Goal: Use online tool/utility: Utilize a website feature to perform a specific function

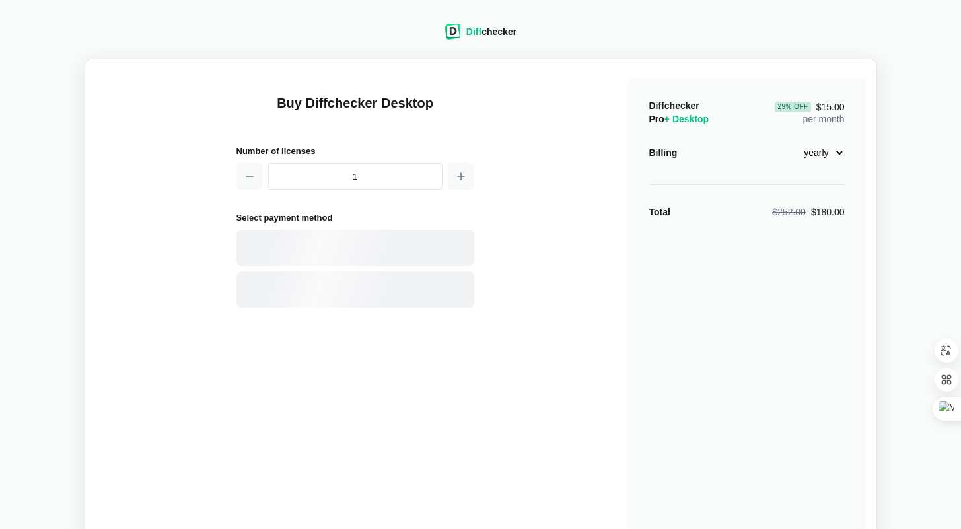
select select "desktop-yearly-180"
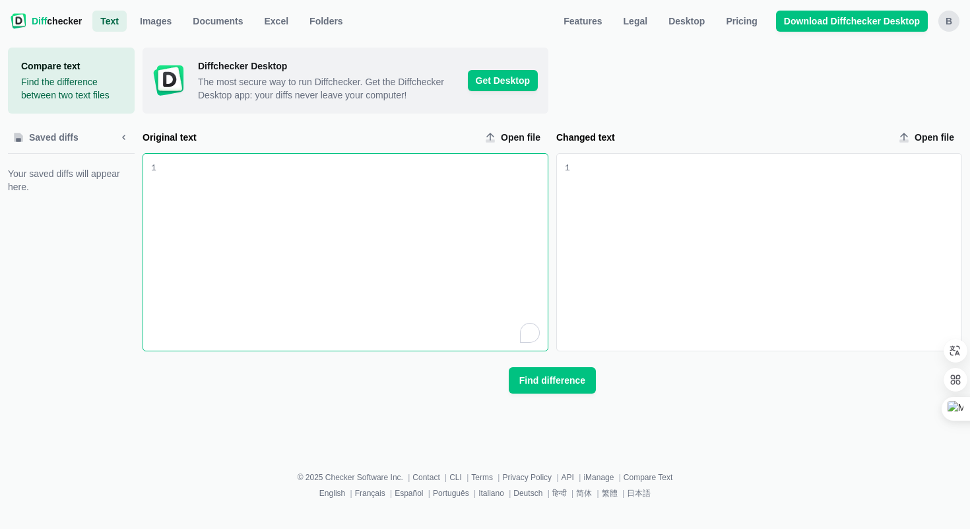
click at [266, 191] on div "To enrich screen reader interactions, please activate Accessibility in Grammarl…" at bounding box center [351, 252] width 391 height 197
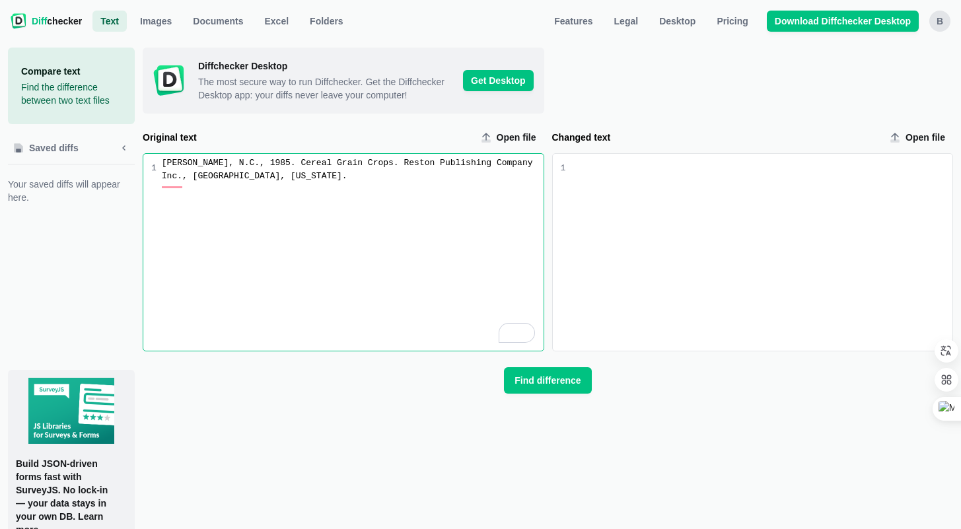
click at [649, 170] on div "Changed text input" at bounding box center [761, 162] width 382 height 13
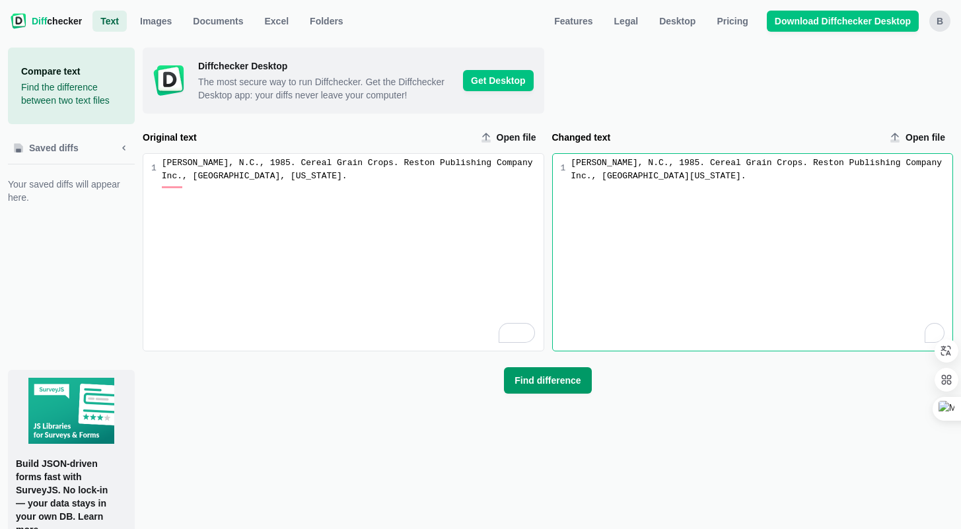
click at [562, 387] on span "Find difference" at bounding box center [547, 380] width 71 height 13
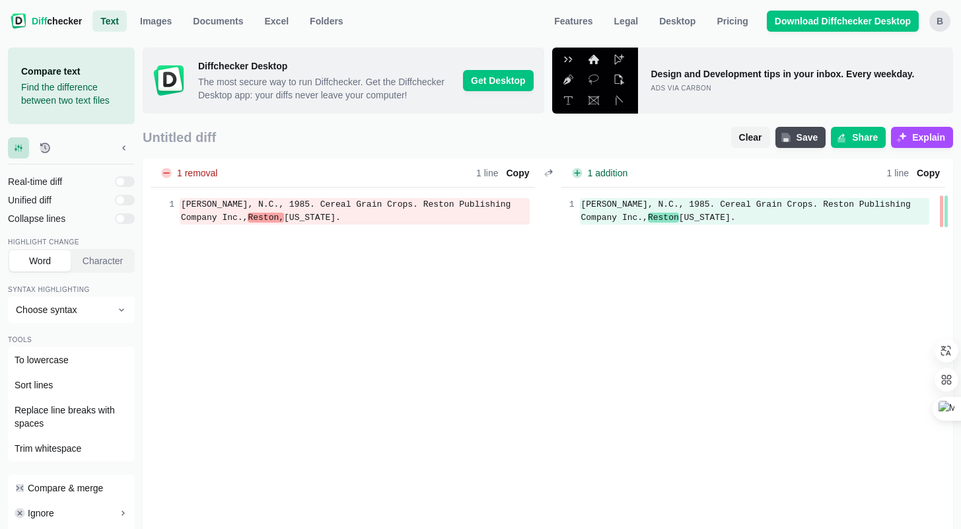
click at [429, 246] on div "1 removal Lines Total 1 Removed - 100.0 % 1 Words Total 12 Removed - 8.3 % 1 1 …" at bounding box center [548, 373] width 810 height 430
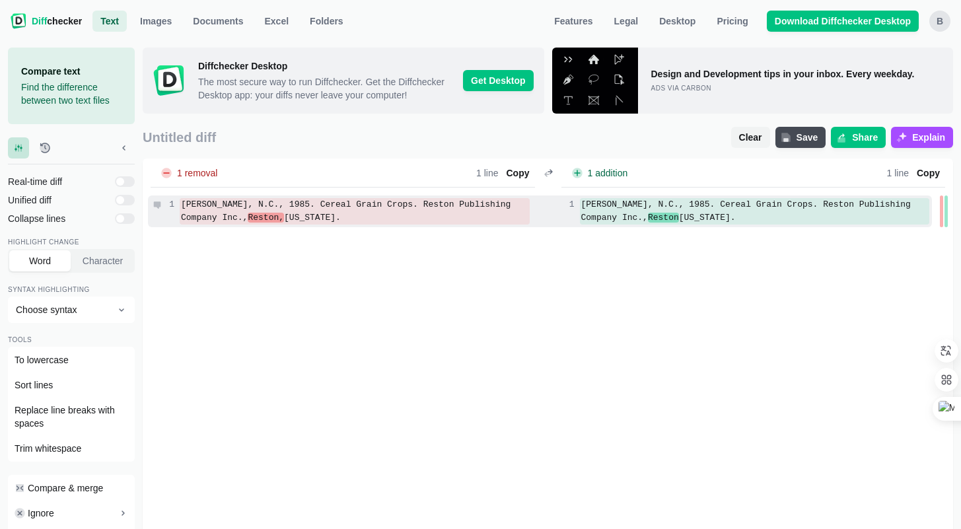
click at [360, 224] on div "[PERSON_NAME], N.C., 1985. Cereal Grain Crops. Reston Publishing Company Inc., …" at bounding box center [355, 211] width 350 height 26
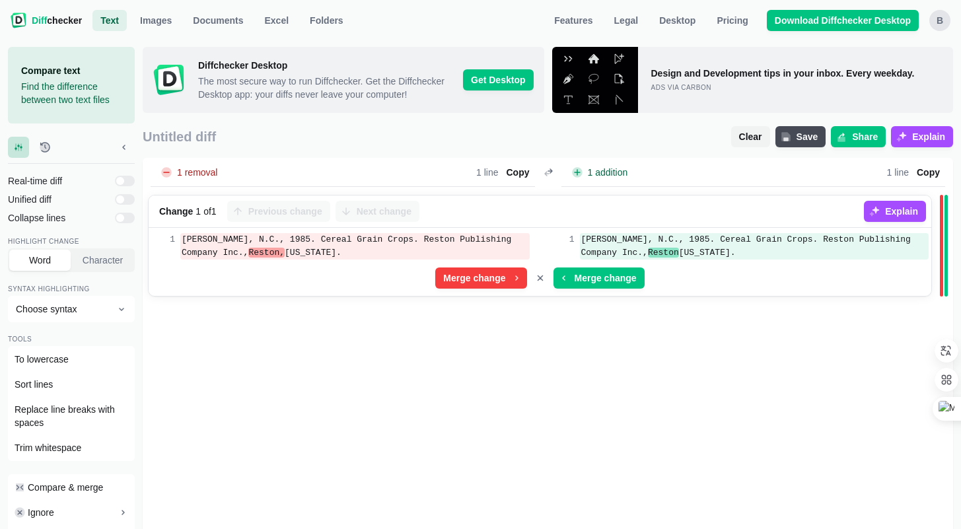
scroll to position [270, 0]
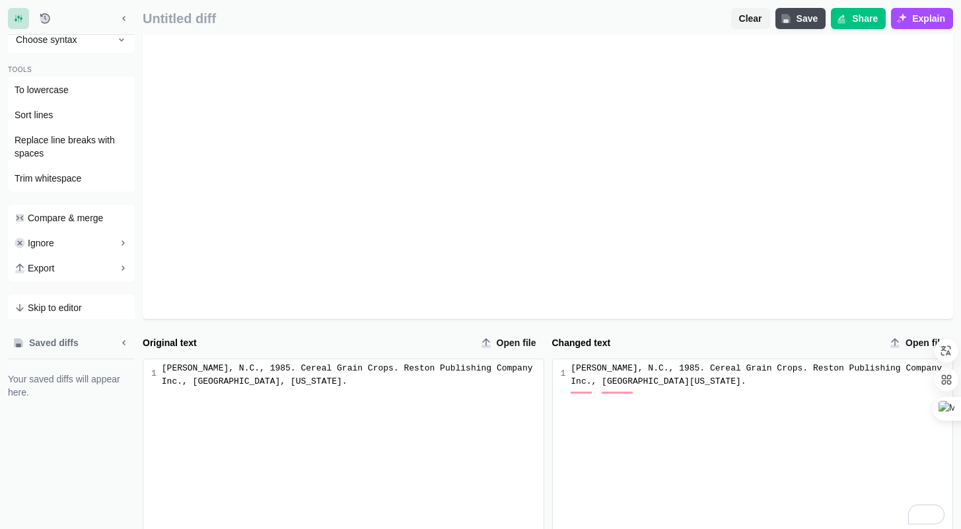
click at [373, 384] on div "[PERSON_NAME], N.C., 1985. Cereal Grain Crops. Reston Publishing Company Inc., …" at bounding box center [353, 375] width 382 height 26
click at [366, 388] on div "[PERSON_NAME], N.C., 1985. Cereal Grain Crops. Reston Publishing Company Inc., …" at bounding box center [353, 375] width 382 height 26
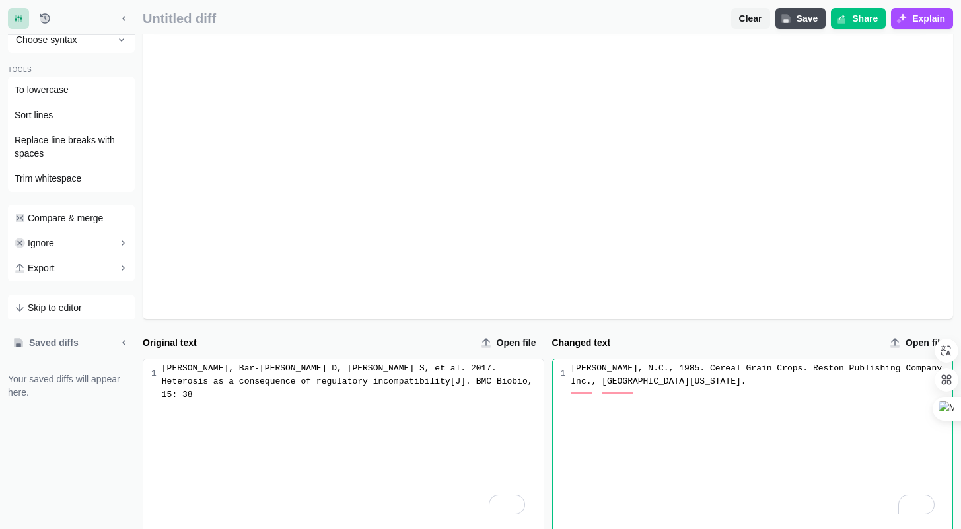
click at [720, 418] on div "[PERSON_NAME], N.C., 1985. Cereal Grain Crops. Reston Publishing Company Inc., …" at bounding box center [758, 445] width 387 height 173
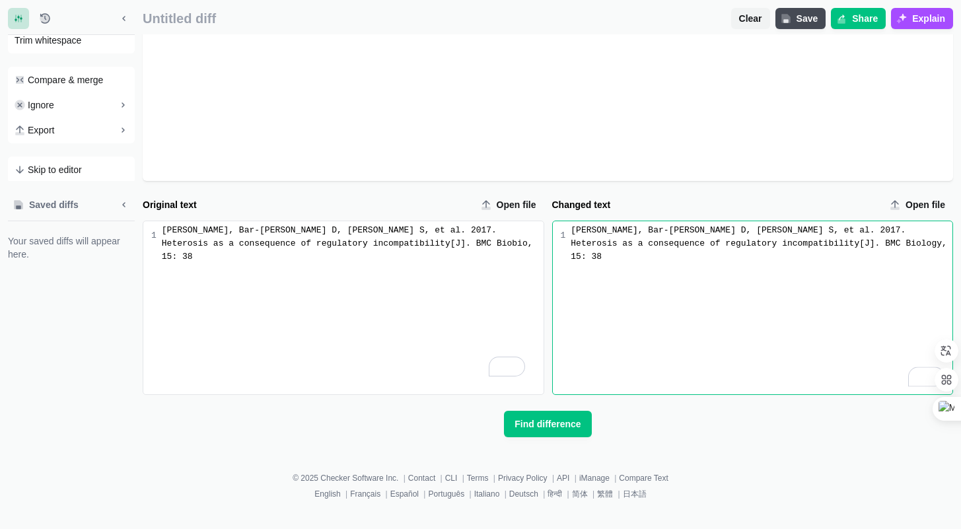
scroll to position [0, 0]
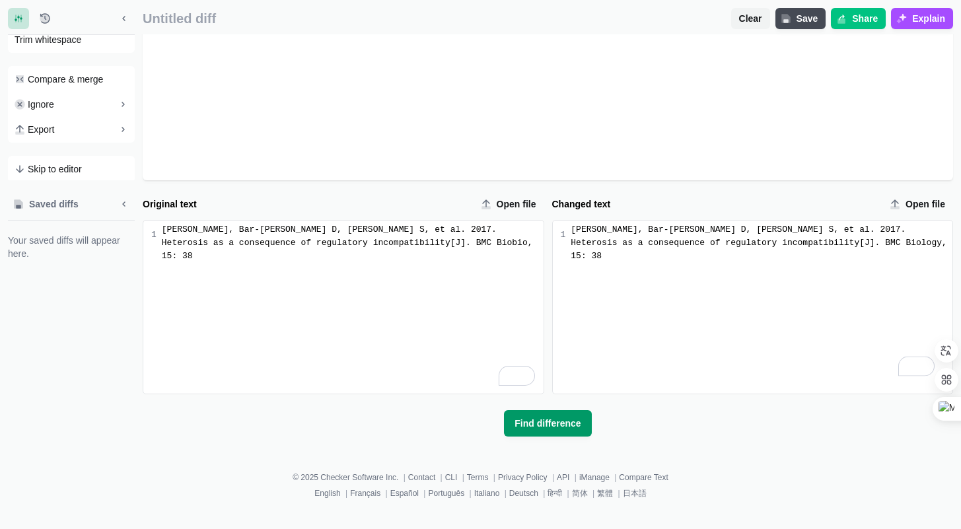
click at [529, 430] on span "Find difference" at bounding box center [547, 423] width 71 height 13
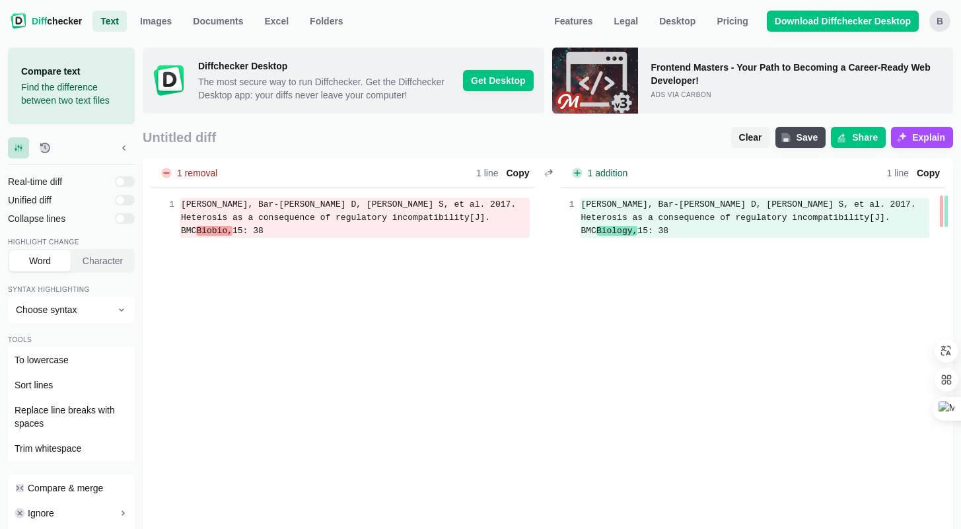
click at [429, 265] on div "1 removal Lines Total 1 Removed - 100.0 % 1 Words Total 21 Removed - 4.8 % 1 1 …" at bounding box center [548, 373] width 810 height 430
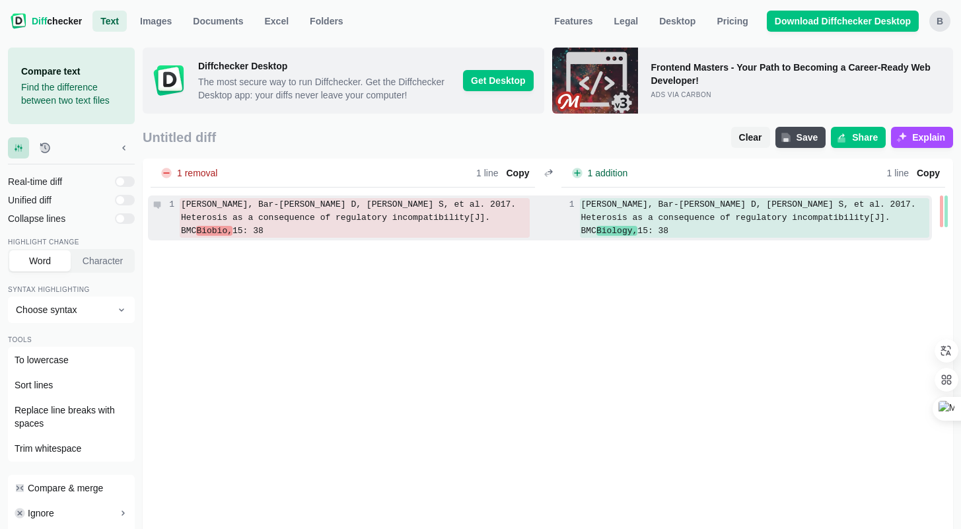
click at [444, 234] on div "[PERSON_NAME], Bar-[PERSON_NAME] D, [PERSON_NAME] S, et al. 2017. Heterosis as …" at bounding box center [355, 218] width 350 height 40
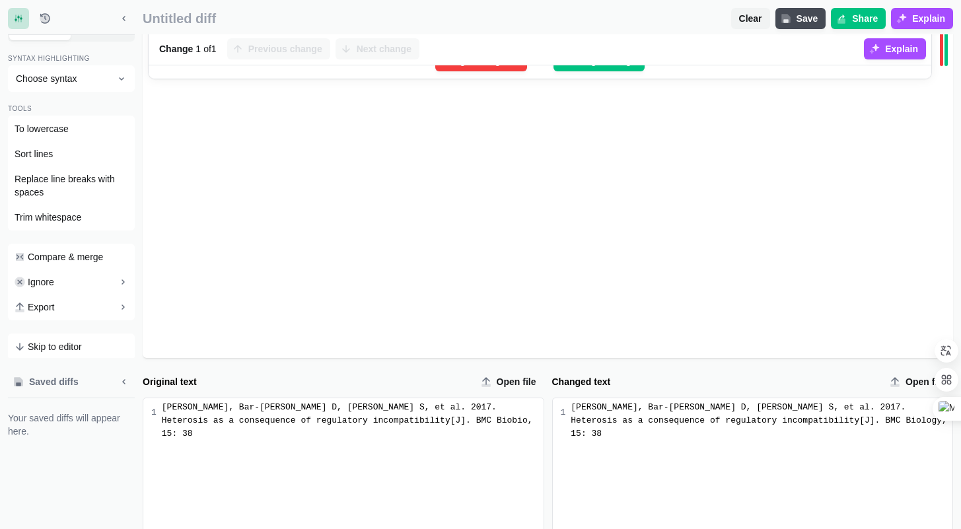
scroll to position [271, 0]
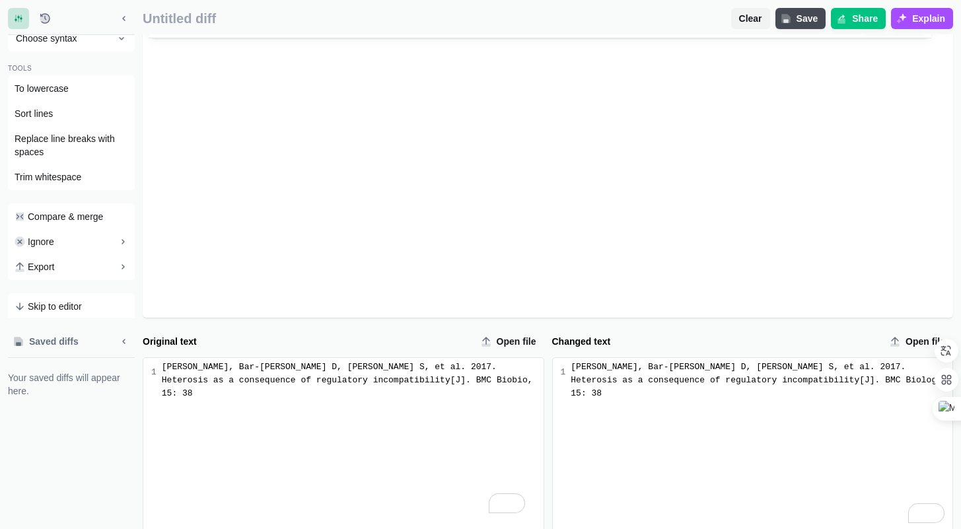
click at [386, 394] on div "[PERSON_NAME], Bar-[PERSON_NAME] D, [PERSON_NAME] S, et al. 2017. Heterosis as …" at bounding box center [353, 380] width 382 height 40
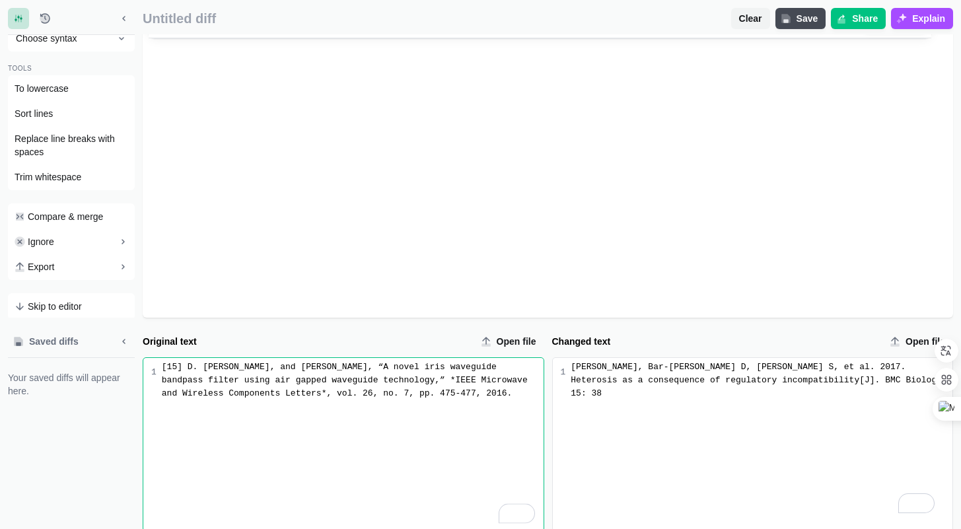
click at [761, 413] on div "[PERSON_NAME], Bar-[PERSON_NAME] D, [PERSON_NAME] S, et al. 2017. Heterosis as …" at bounding box center [758, 444] width 387 height 173
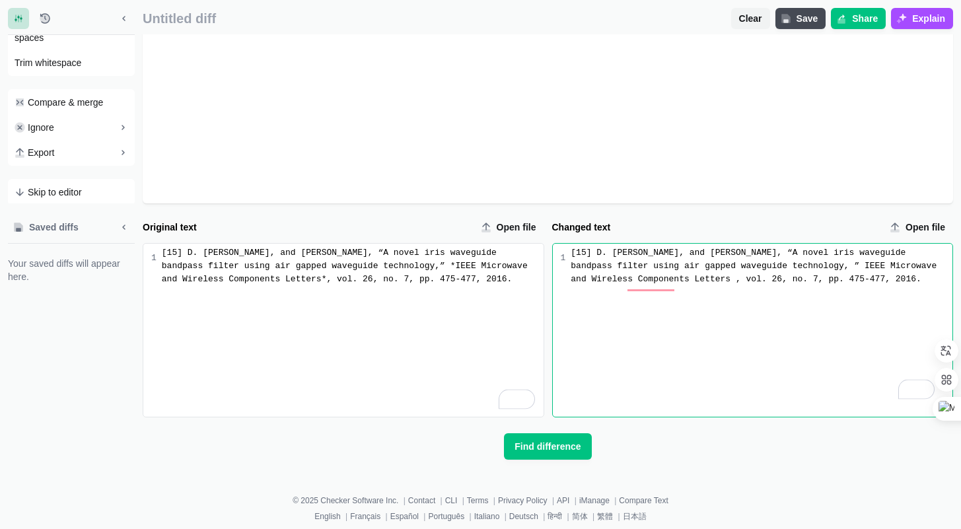
scroll to position [0, 0]
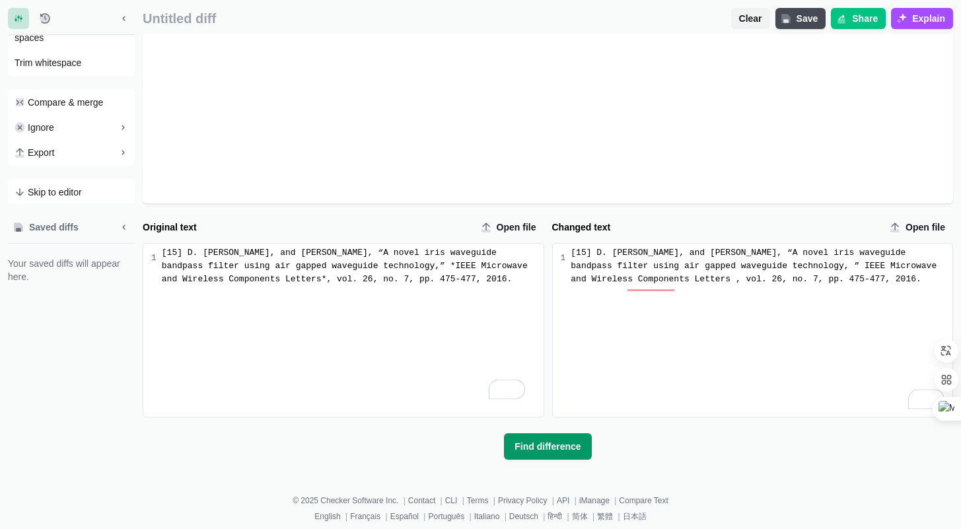
click at [547, 453] on span "Find difference" at bounding box center [547, 446] width 71 height 13
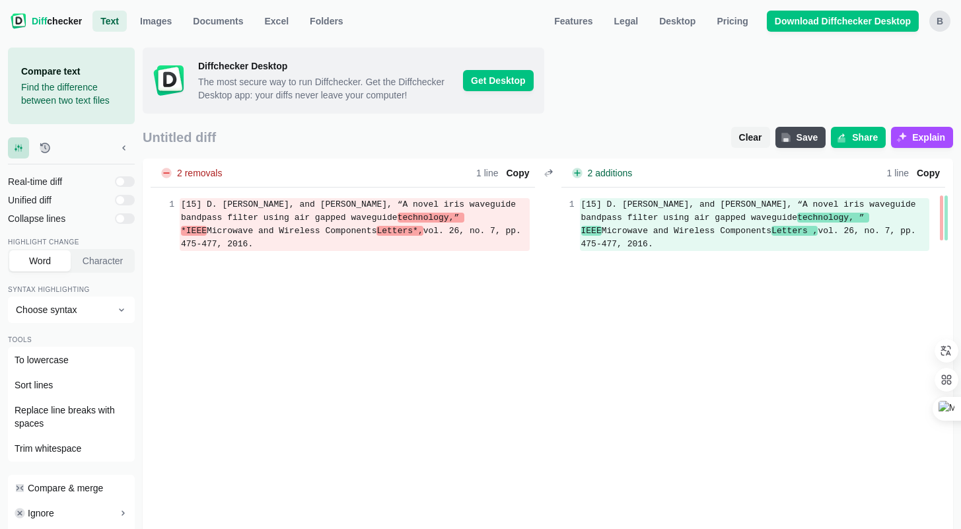
click at [452, 318] on div "2 removals Lines Total 1 Removed - 100.0 % 1 Words Total 30 Removed - 10.0 % 3 …" at bounding box center [548, 373] width 810 height 430
click at [444, 266] on div "2 removals Lines Total 1 Removed - 100.0 % 1 Words Total 30 Removed - 10.0 % 3 …" at bounding box center [548, 373] width 810 height 430
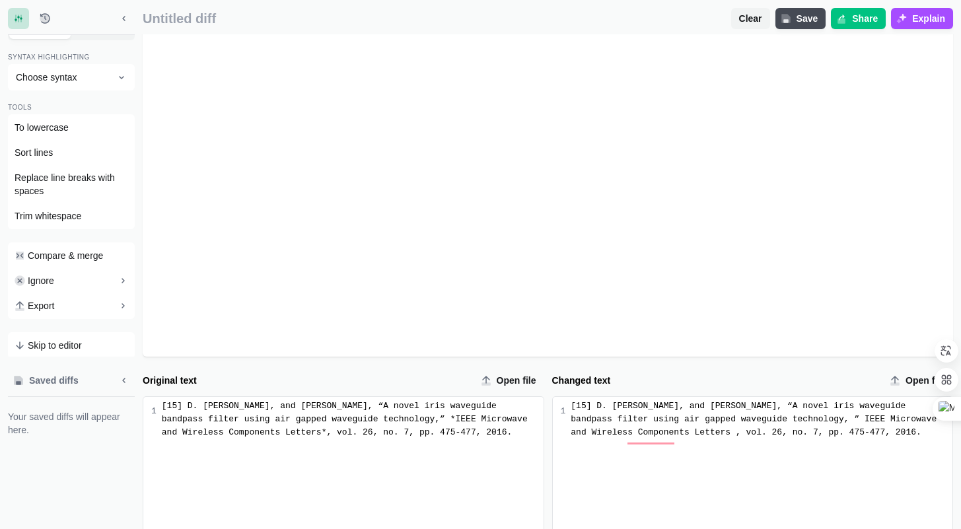
scroll to position [238, 0]
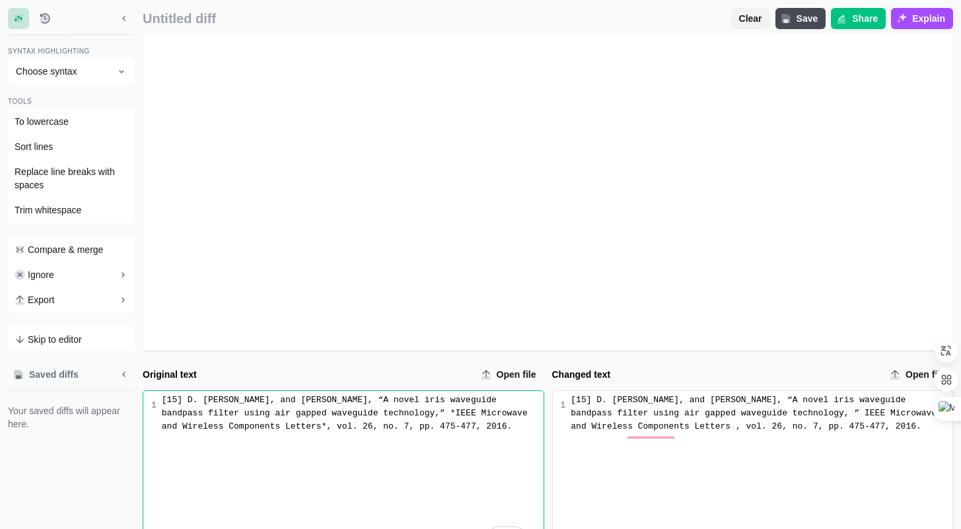
click at [399, 464] on div "[15] D. [PERSON_NAME], and [PERSON_NAME], “A novel iris waveguide bandpass filt…" at bounding box center [349, 477] width 387 height 173
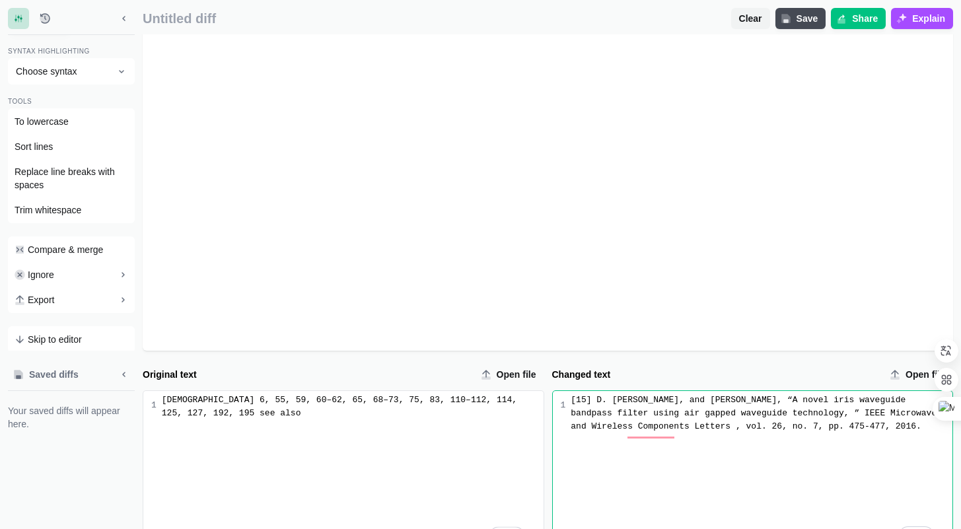
click at [805, 433] on div "[15] D. [PERSON_NAME], and [PERSON_NAME], “A novel iris waveguide bandpass filt…" at bounding box center [761, 413] width 382 height 40
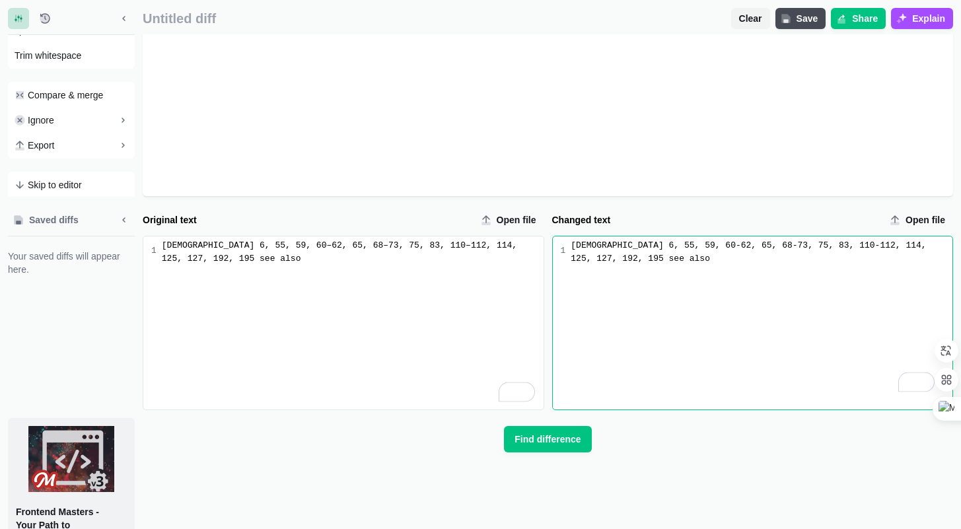
scroll to position [549, 0]
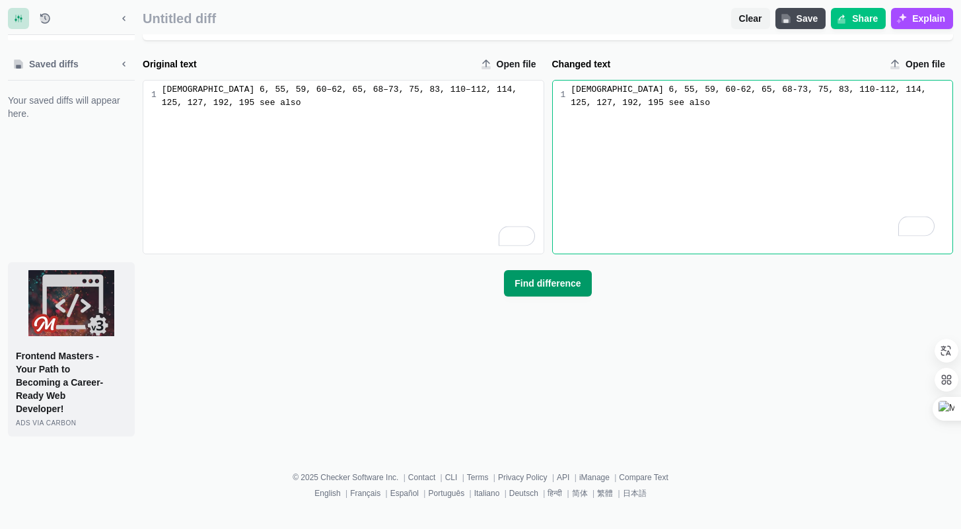
click at [556, 290] on span "Find difference" at bounding box center [547, 283] width 71 height 13
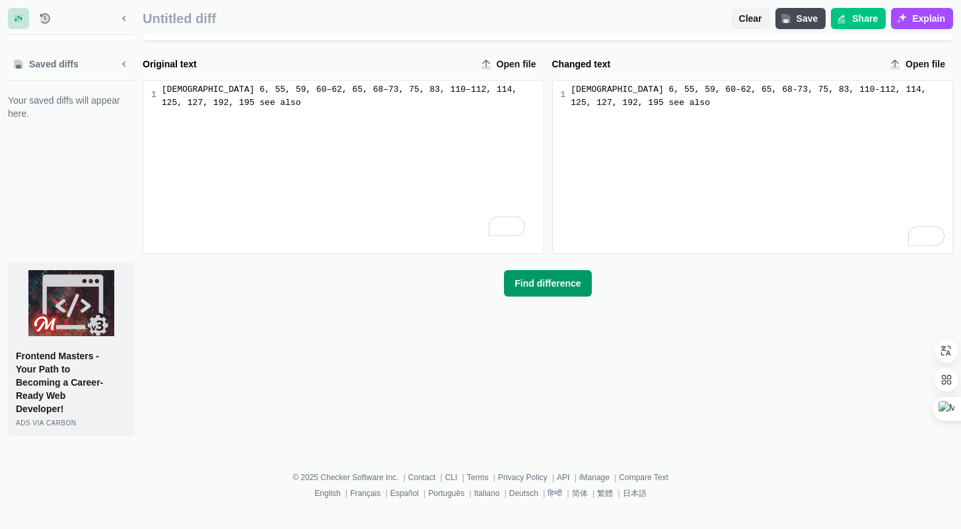
scroll to position [0, 0]
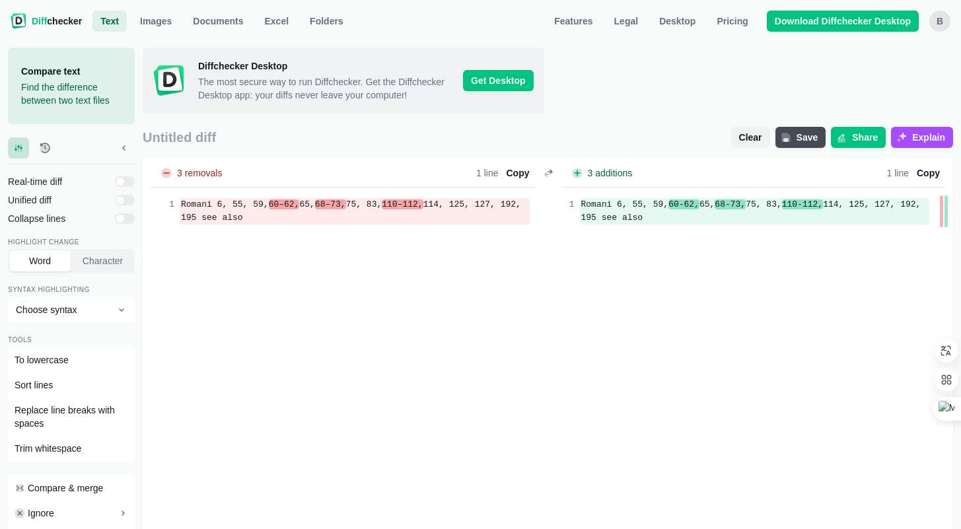
click at [394, 253] on div "3 removals Lines Total 1 Removed - 100.0 % 1 Words Total 17 Removed - 17.6 % 3 …" at bounding box center [548, 373] width 810 height 430
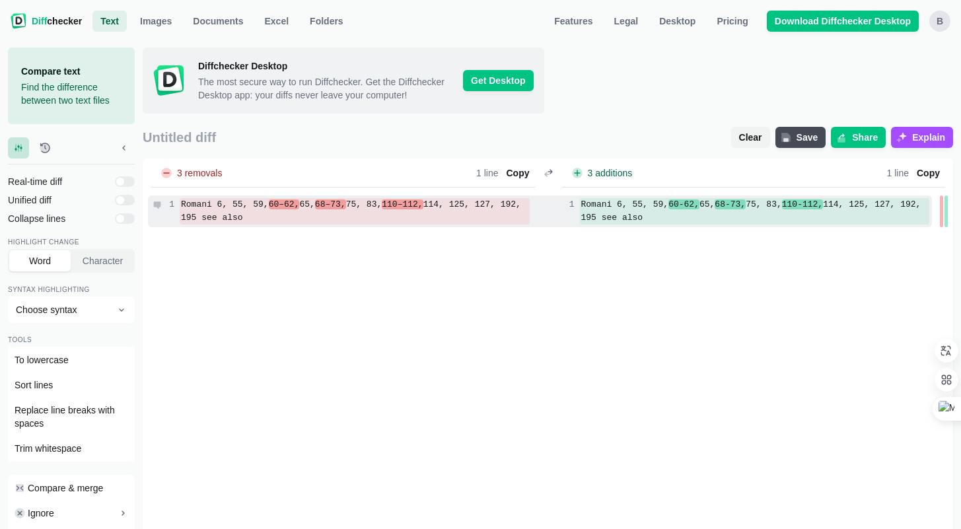
click at [396, 235] on div "[DEMOGRAPHIC_DATA] 6, 55, 59, 60–62, 65, 68–73, 75, 83, 110–112, 114, 125, 127,…" at bounding box center [548, 211] width 810 height 48
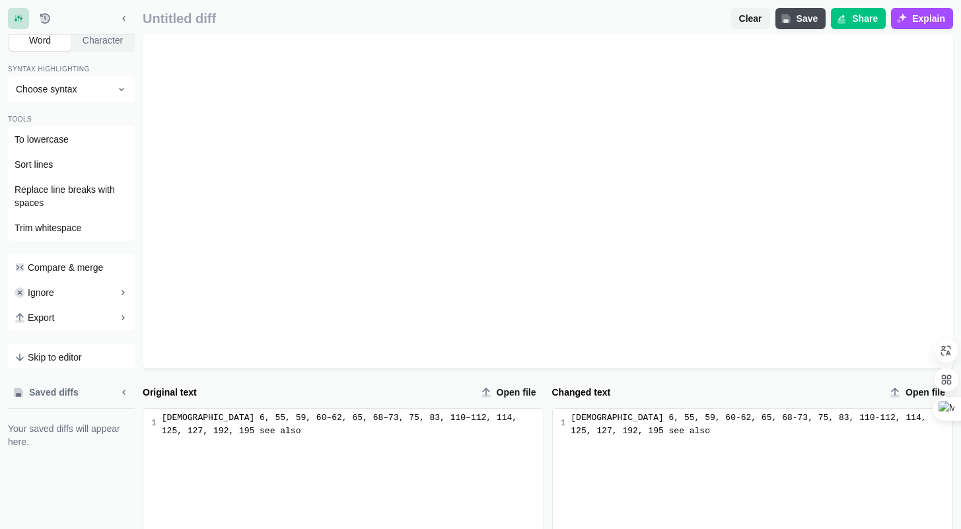
scroll to position [265, 0]
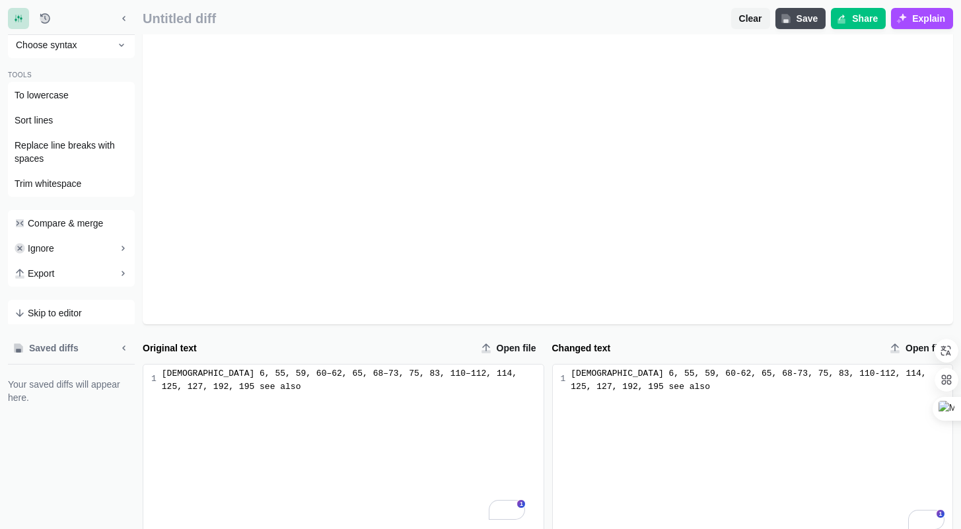
drag, startPoint x: 380, startPoint y: 397, endPoint x: 377, endPoint y: 413, distance: 16.2
click at [381, 393] on div "[DEMOGRAPHIC_DATA] 6, 55, 59, 60–62, 65, 68–73, 75, 83, 110–112, 114, 125, 127,…" at bounding box center [353, 380] width 382 height 26
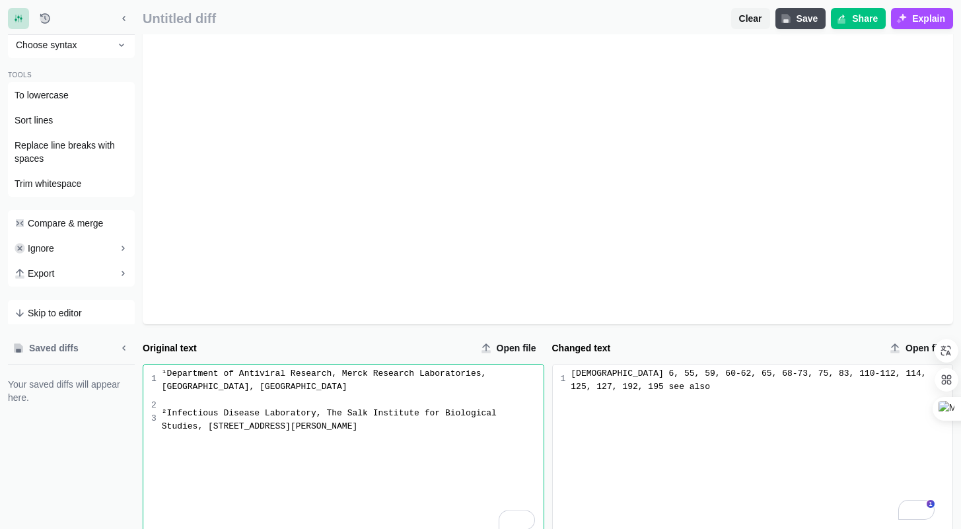
click at [860, 437] on div "[DEMOGRAPHIC_DATA] 6, 55, 59, 60-62, 65, 68-73, 75, 83, 110-112, 114, 125, 127,…" at bounding box center [758, 450] width 387 height 173
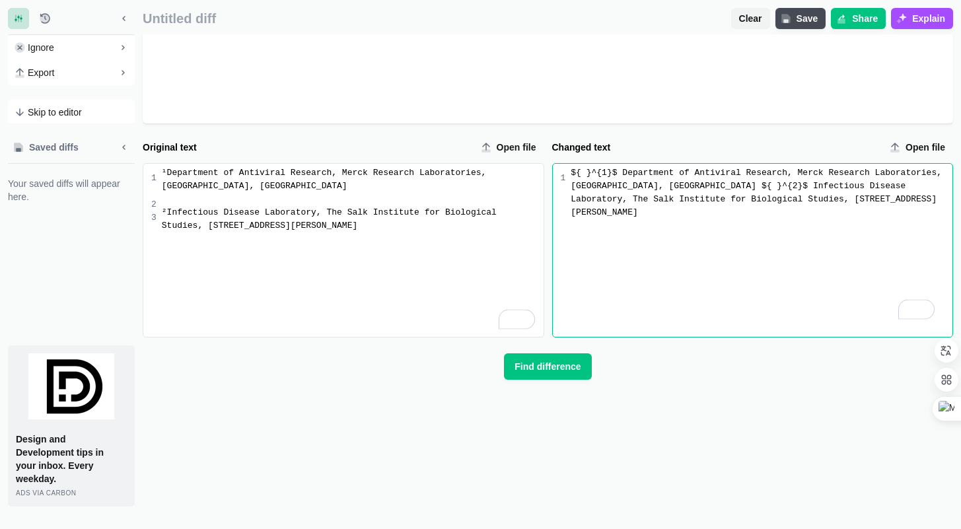
scroll to position [467, 0]
click at [553, 372] on span "Find difference" at bounding box center [547, 364] width 71 height 13
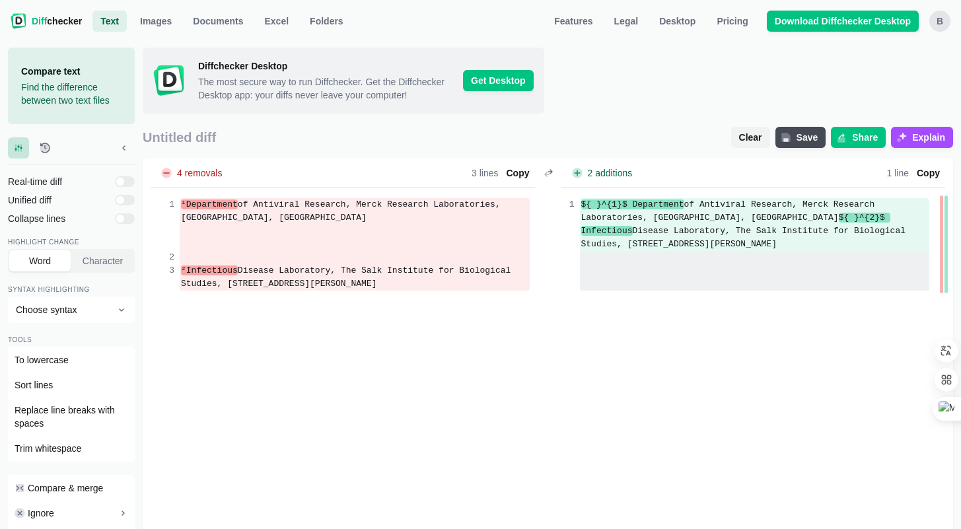
scroll to position [251, 0]
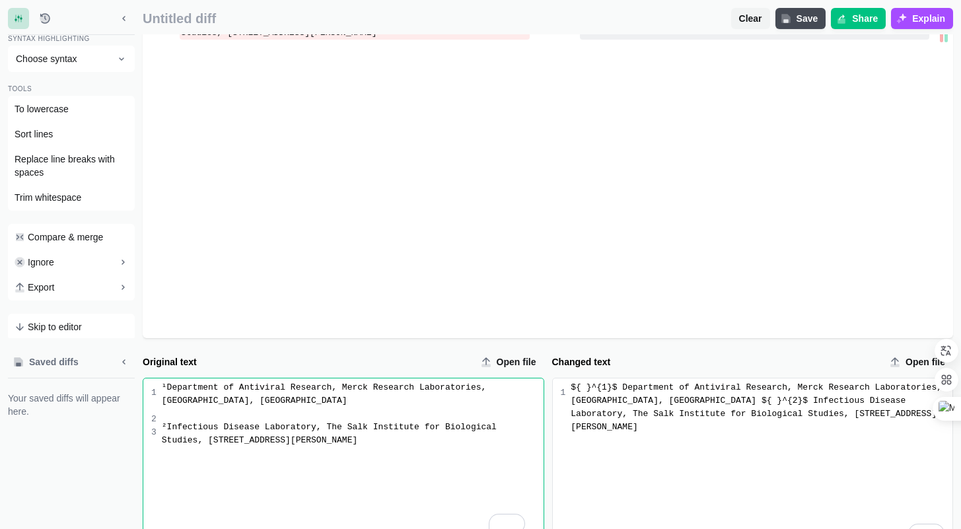
click at [388, 463] on div "¹Department of Antiviral Research, Merck Research Laboratories, [GEOGRAPHIC_DAT…" at bounding box center [349, 464] width 387 height 173
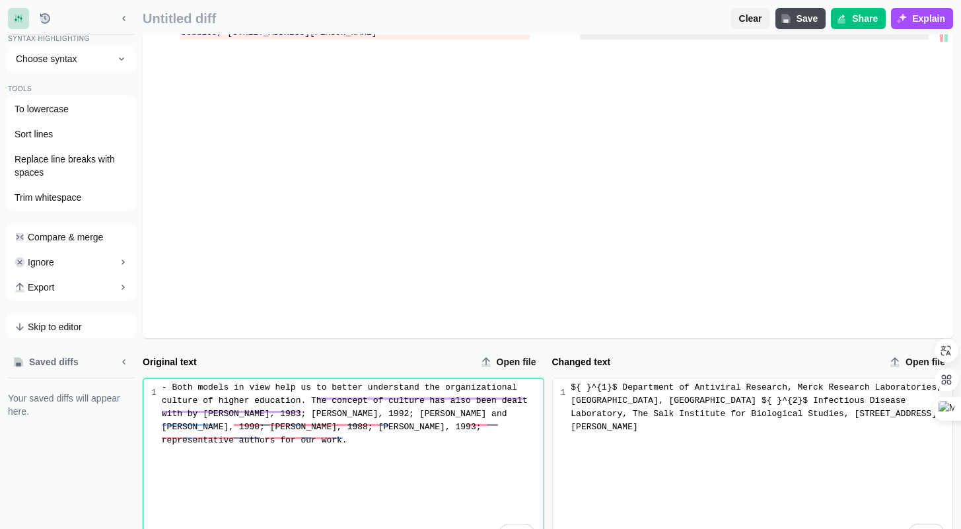
click at [814, 471] on div "${ }^{1}$ Department of Antiviral Research, Merck Research Laboratories, [GEOGR…" at bounding box center [758, 464] width 387 height 173
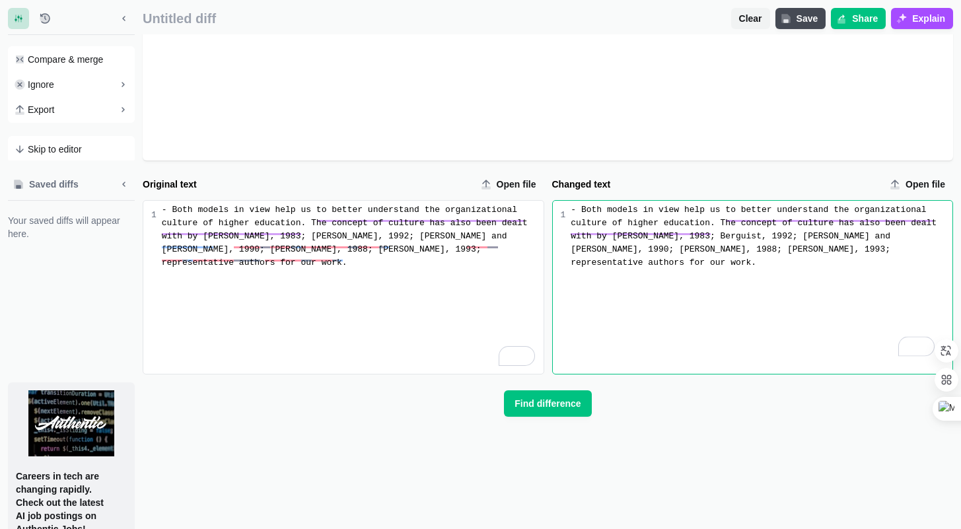
scroll to position [549, 0]
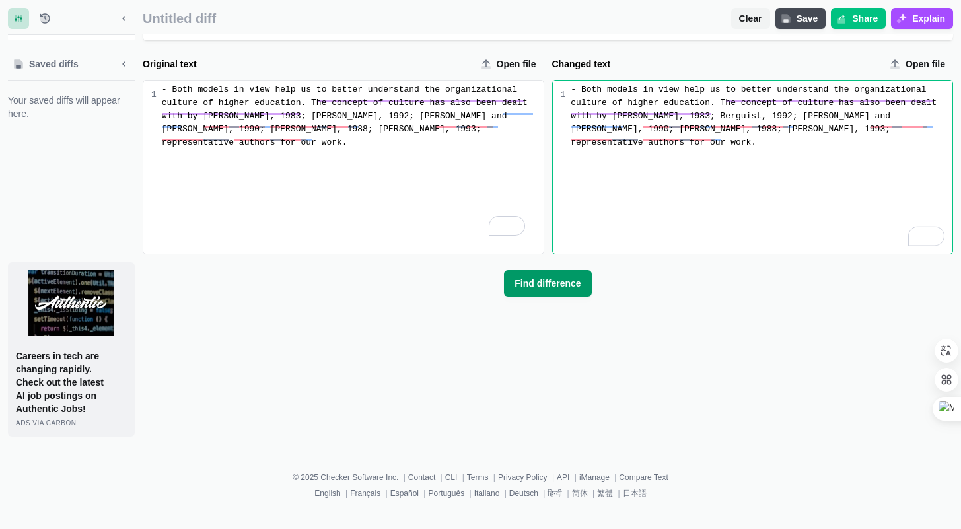
click at [537, 290] on span "Find difference" at bounding box center [547, 283] width 71 height 13
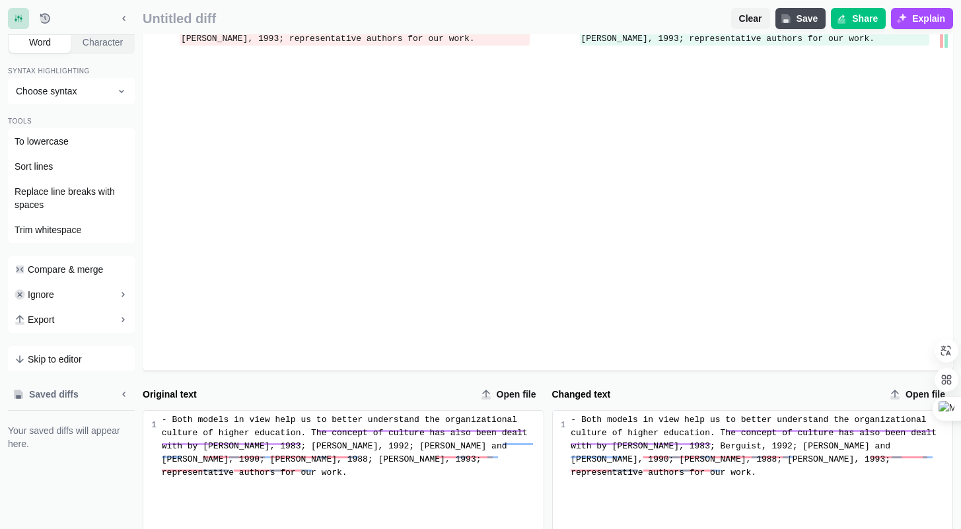
scroll to position [408, 0]
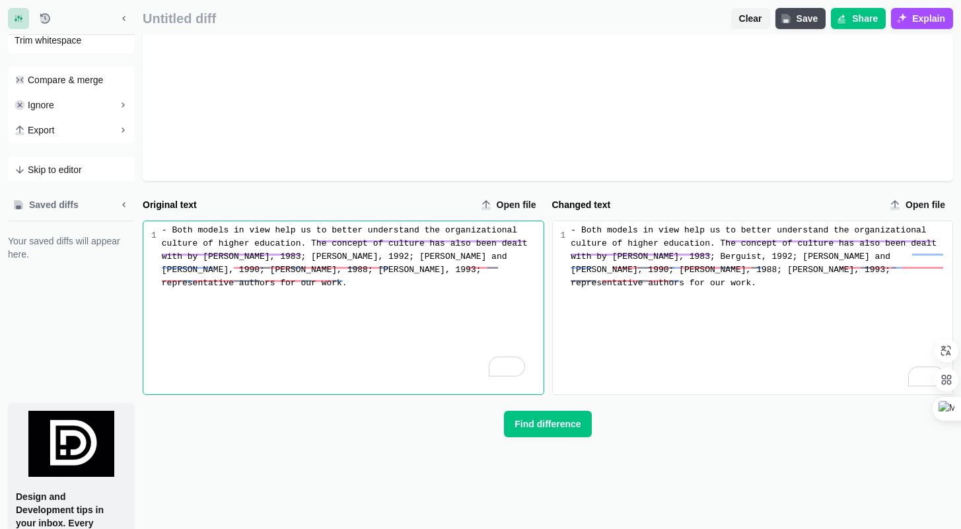
click at [375, 302] on div "- Both models in view help us to better understand the organizational culture o…" at bounding box center [349, 307] width 387 height 173
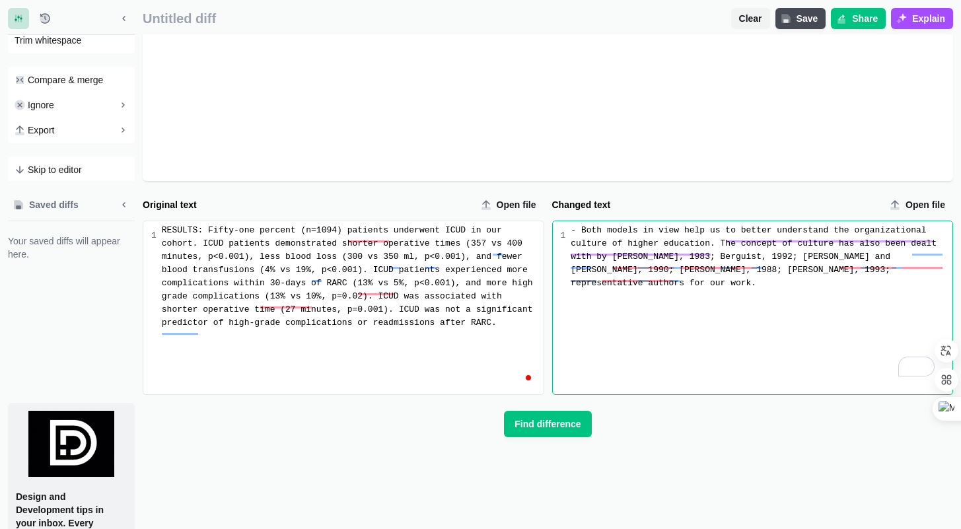
click at [736, 334] on div "- Both models in view help us to better understand the organizational culture o…" at bounding box center [758, 307] width 387 height 173
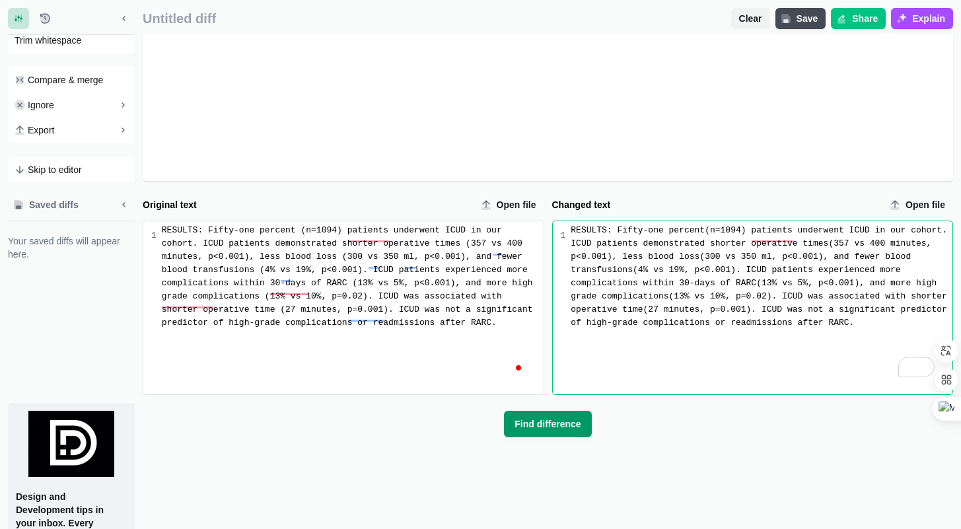
click at [546, 430] on span "Find difference" at bounding box center [547, 423] width 71 height 13
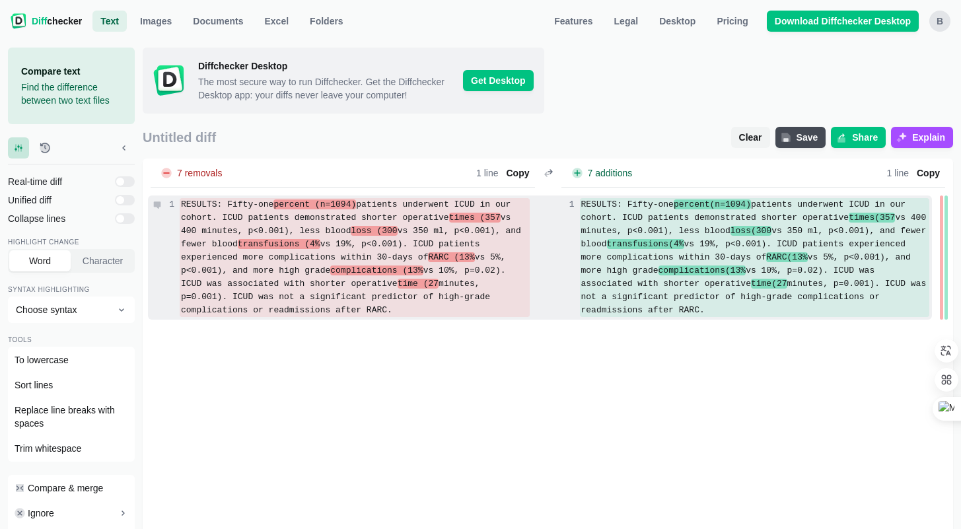
click at [349, 289] on span "vs 10%, p=0.02). ICUD was associated with shorter operative" at bounding box center [345, 276] width 329 height 23
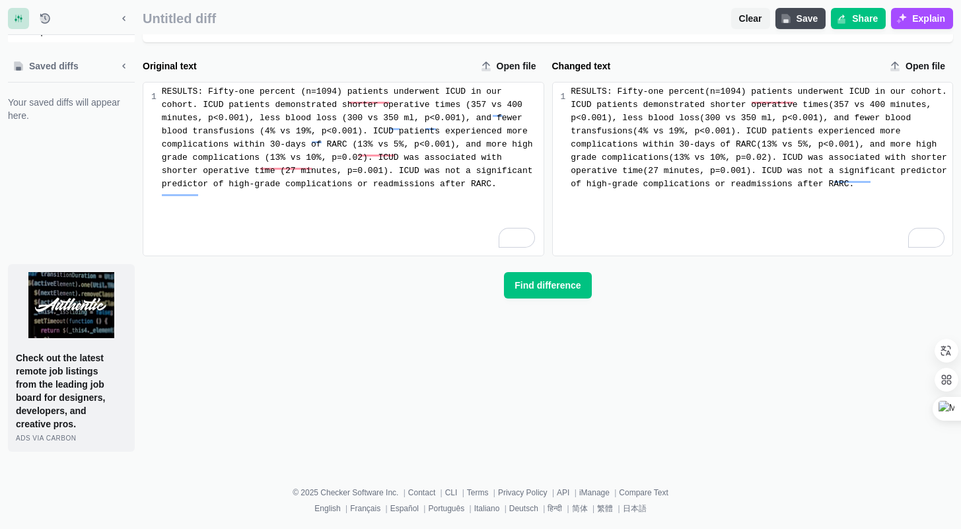
scroll to position [562, 0]
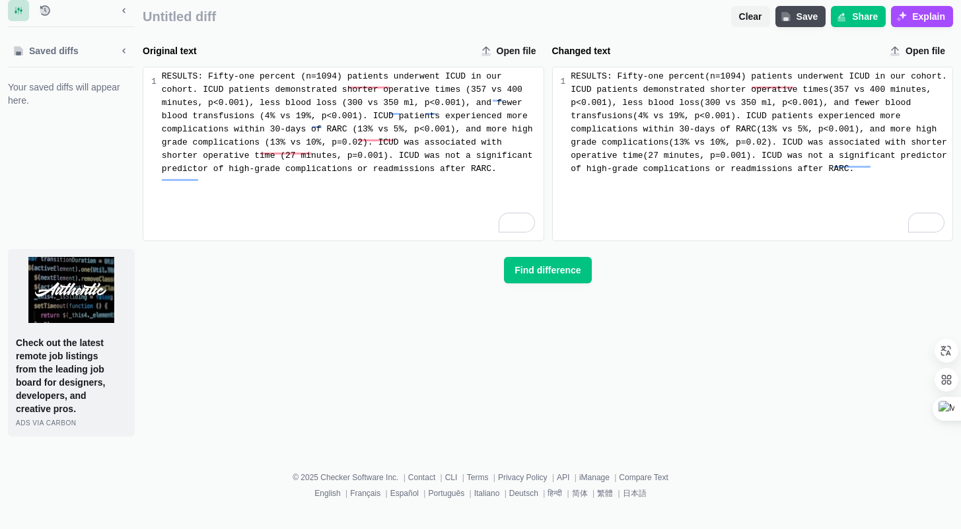
click at [397, 231] on div "RESULTS: Fifty-one percent (n=1094) patients underwent ICUD in our cohort. ICUD…" at bounding box center [349, 153] width 387 height 173
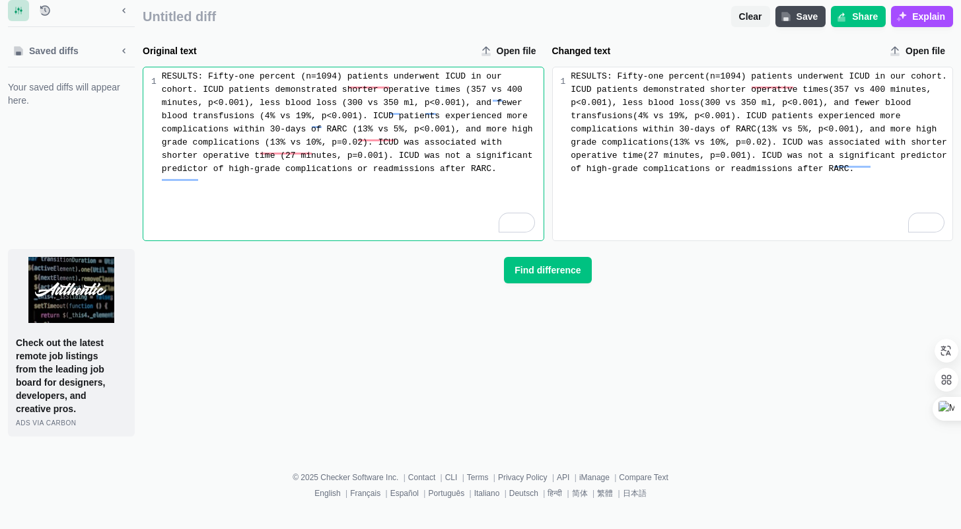
click at [405, 209] on div "RESULTS: Fifty-one percent (n=1094) patients underwent ICUD in our cohort. ICUD…" at bounding box center [349, 153] width 387 height 173
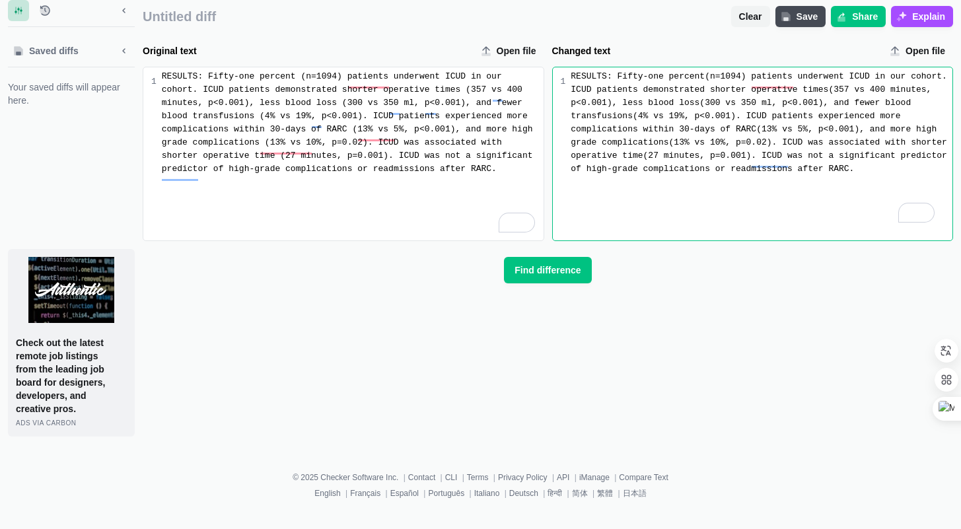
click at [708, 197] on div "RESULTS: Fifty-one percent(n=1094) patients underwent ICUD in our cohort. ICUD …" at bounding box center [758, 153] width 387 height 173
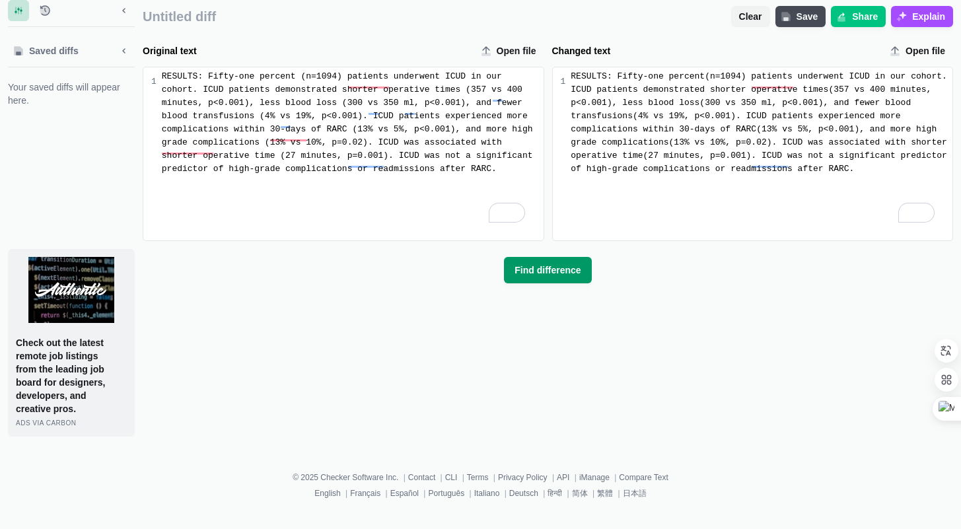
click at [550, 277] on span "Find difference" at bounding box center [547, 269] width 71 height 13
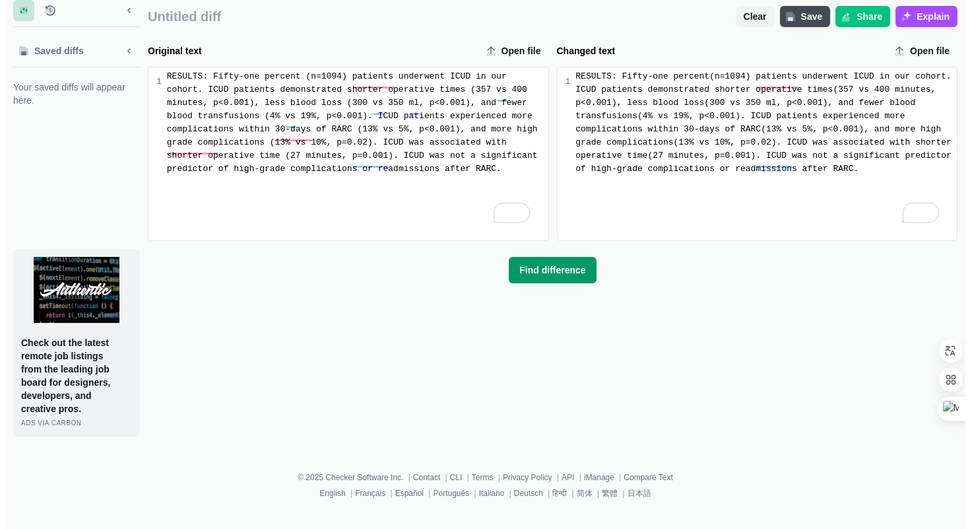
scroll to position [0, 0]
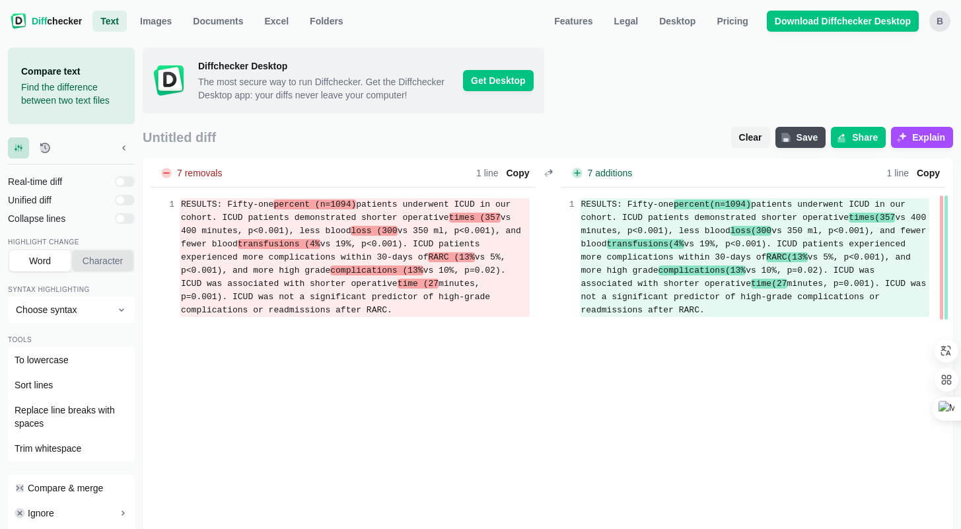
click at [100, 260] on span "Character" at bounding box center [103, 260] width 46 height 13
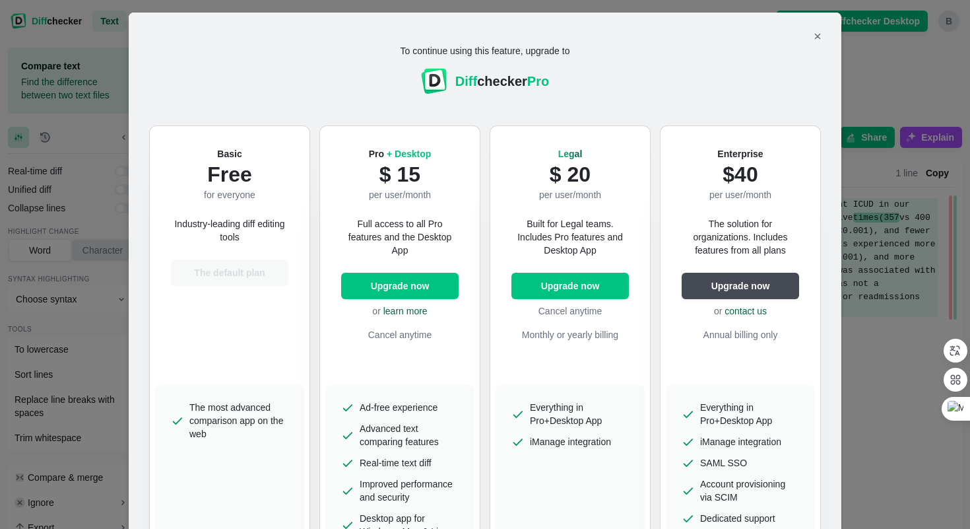
scroll to position [24, 0]
